Goal: Information Seeking & Learning: Learn about a topic

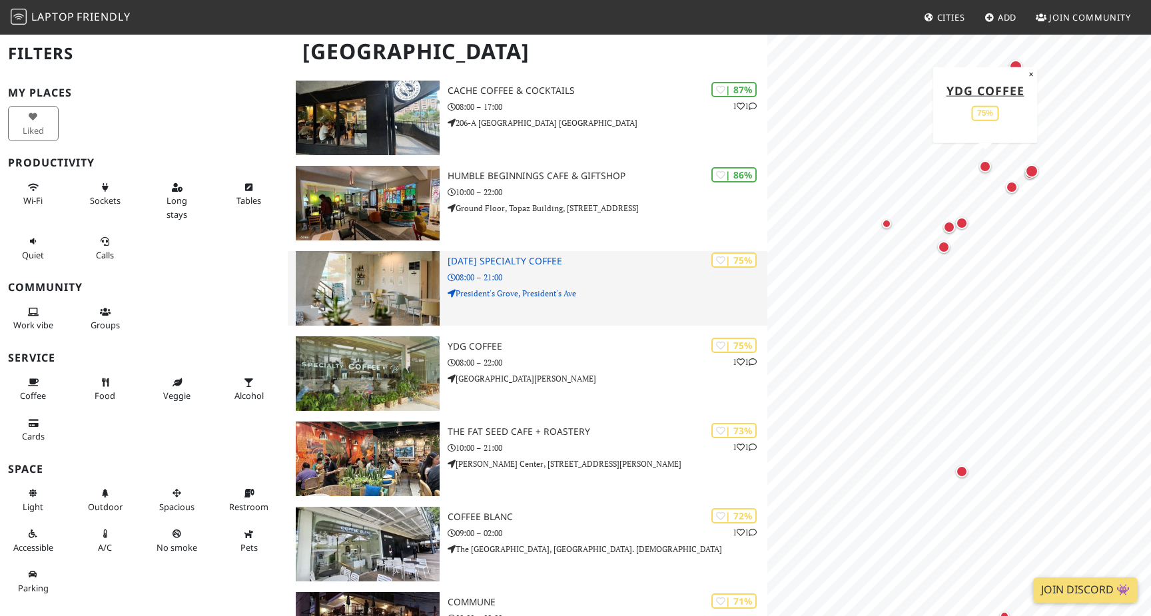
scroll to position [113, 0]
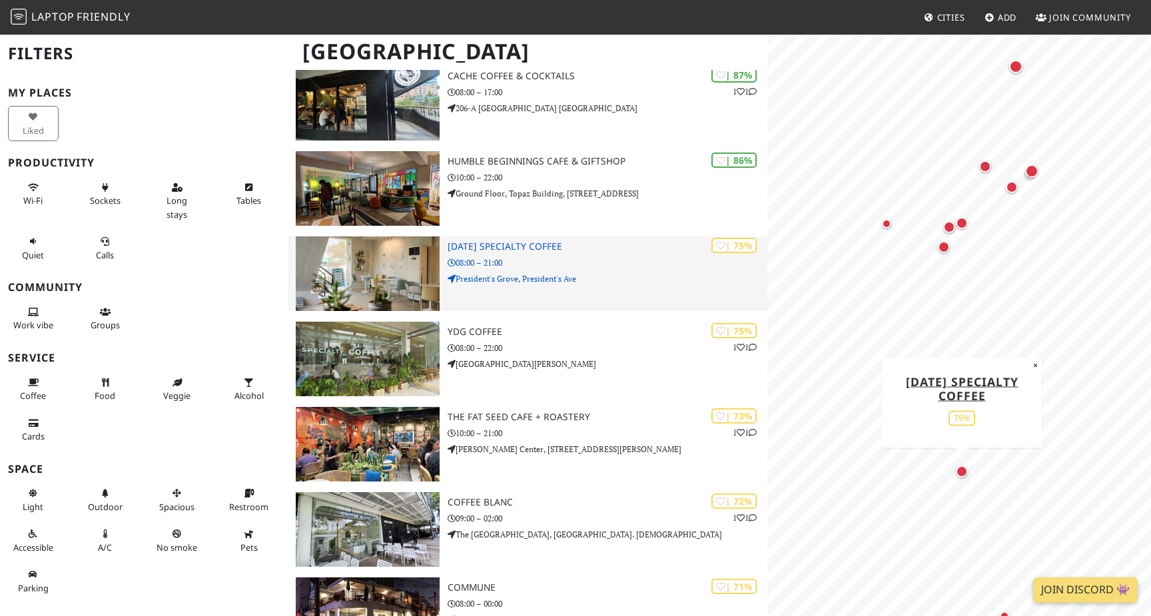
click at [594, 272] on p "President's Grove, President's Ave" at bounding box center [607, 278] width 320 height 13
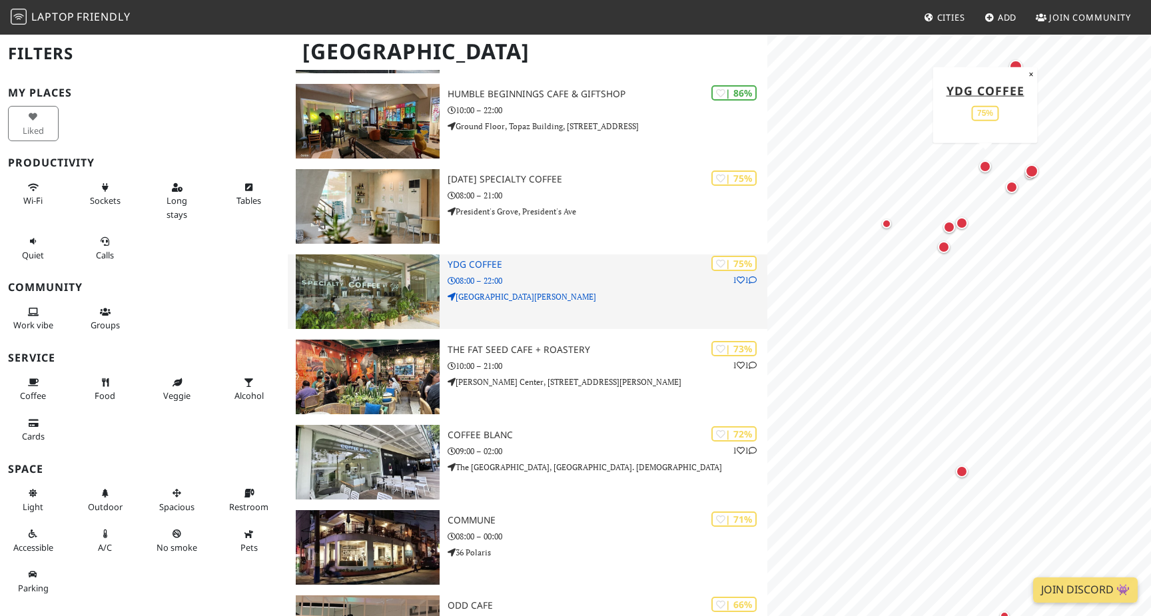
scroll to position [182, 0]
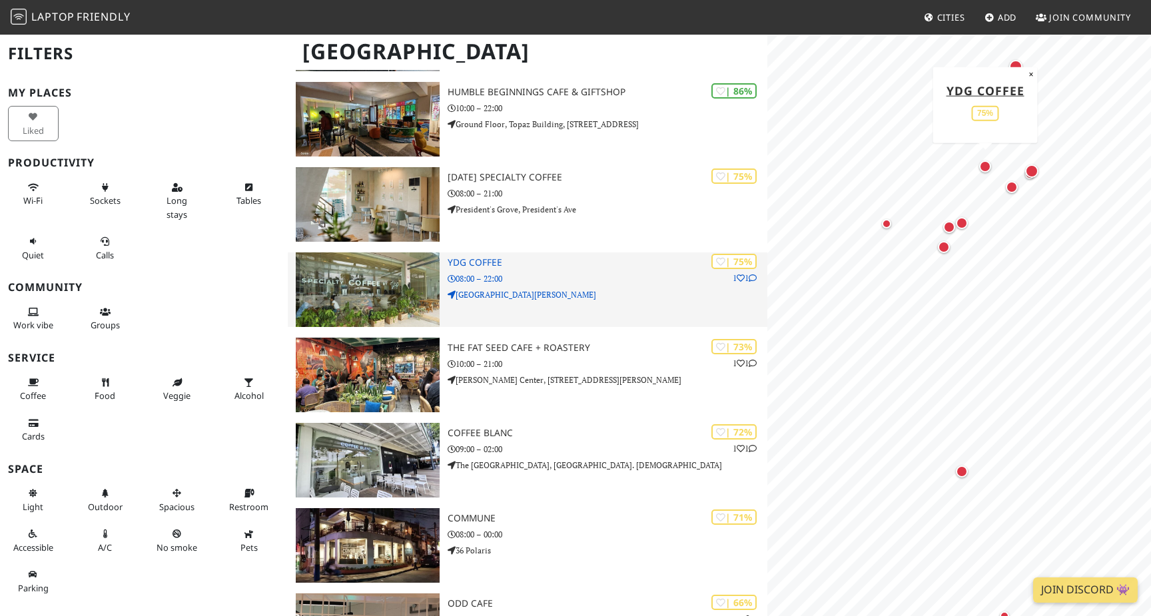
click at [627, 281] on p "08:00 – 22:00" at bounding box center [607, 278] width 320 height 13
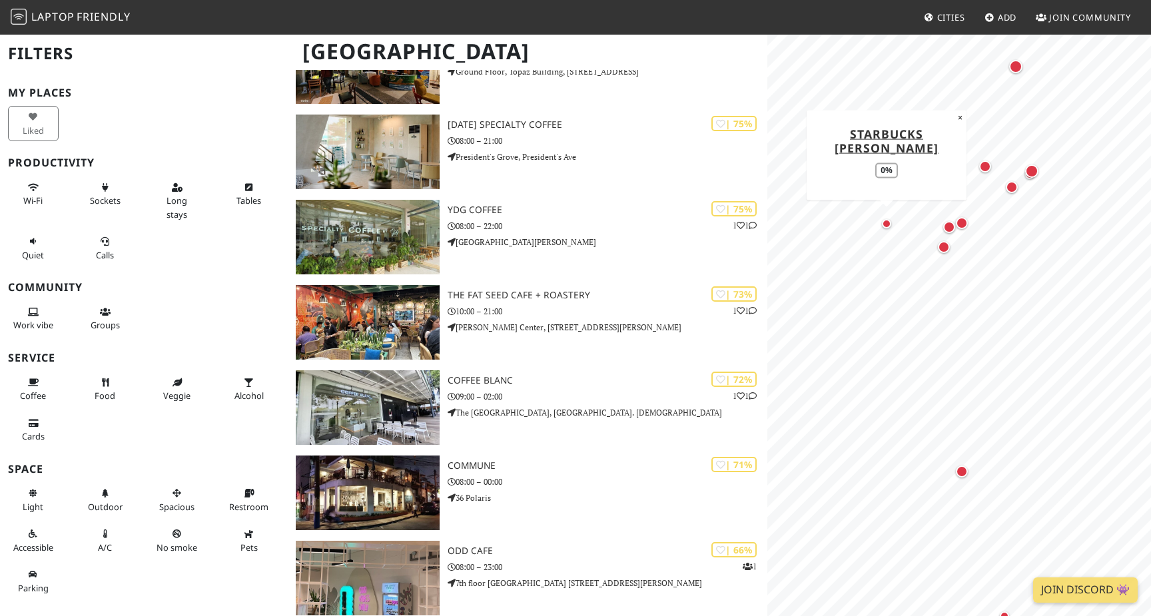
scroll to position [0, 0]
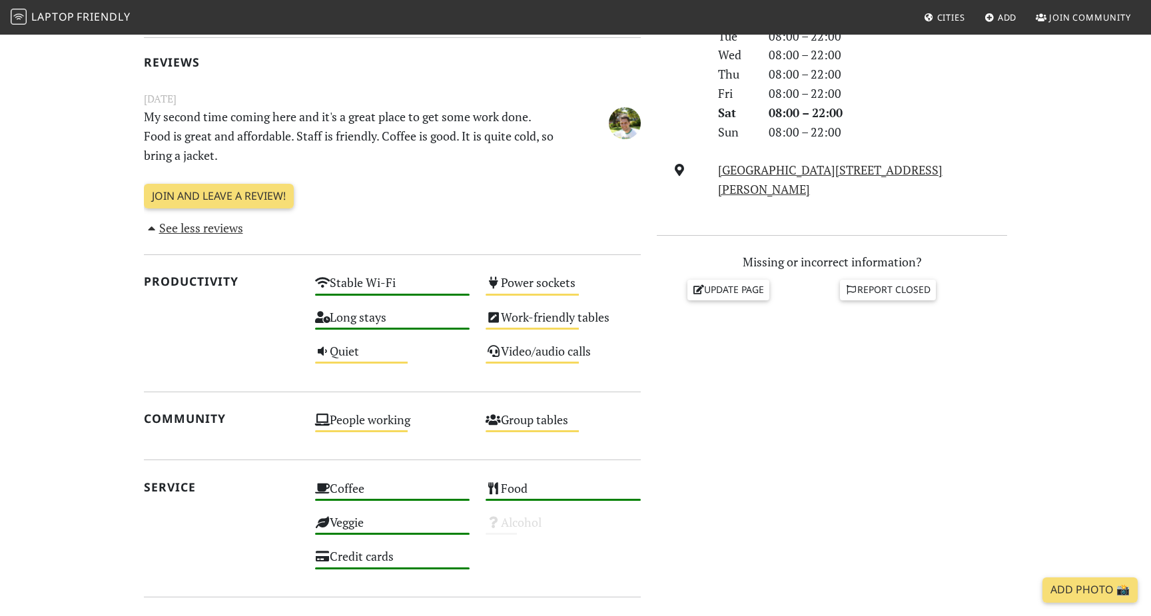
scroll to position [423, 0]
